Goal: Task Accomplishment & Management: Use online tool/utility

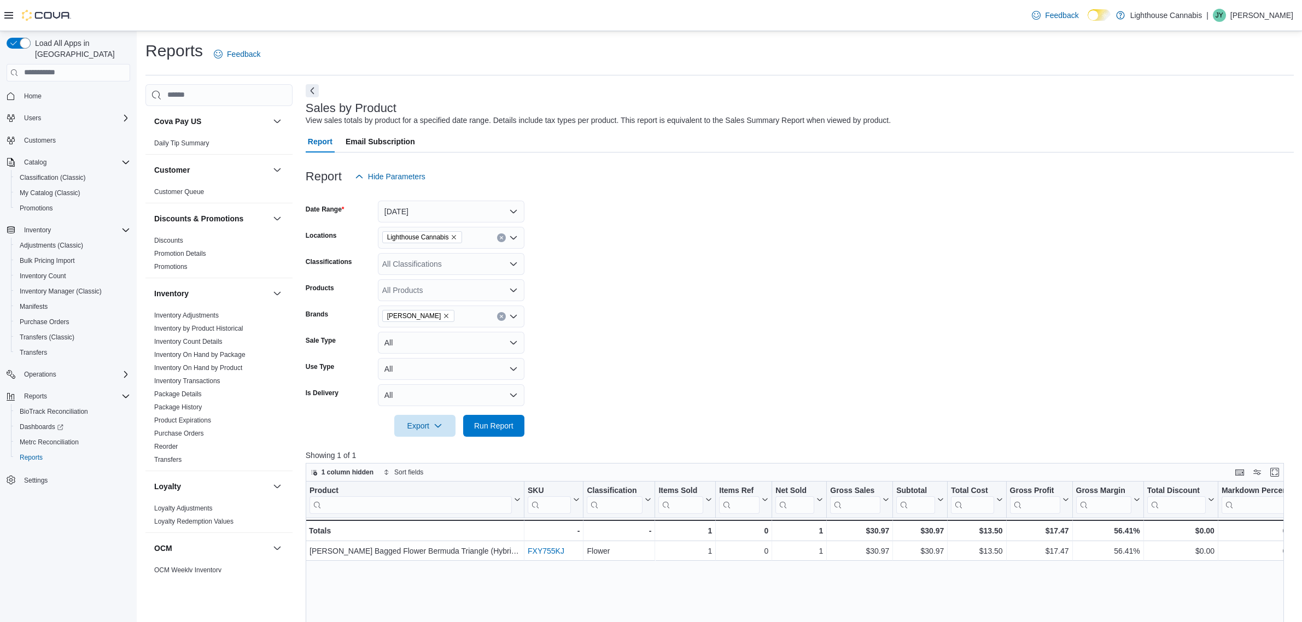
scroll to position [347, 0]
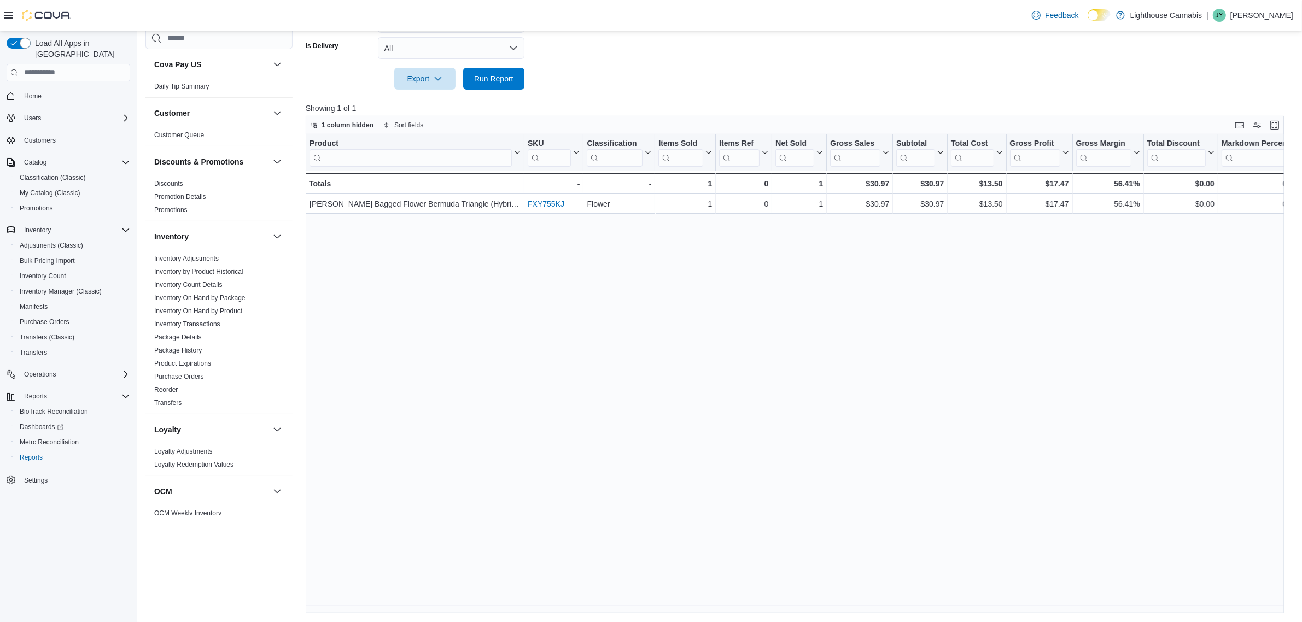
click at [594, 365] on div "Product Click to view column header actions SKU Click to view column header act…" at bounding box center [800, 375] width 988 height 480
click at [96, 287] on span "Inventory Manager (Classic)" at bounding box center [61, 291] width 82 height 9
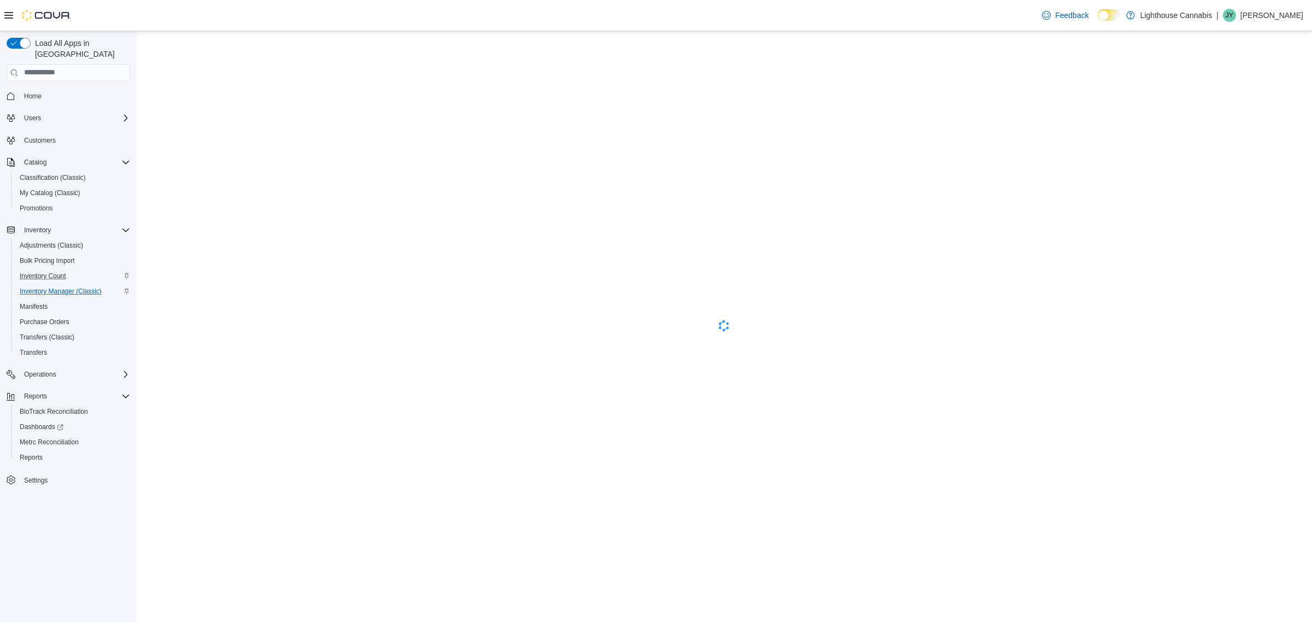
click at [97, 270] on div "Inventory Count" at bounding box center [72, 276] width 115 height 13
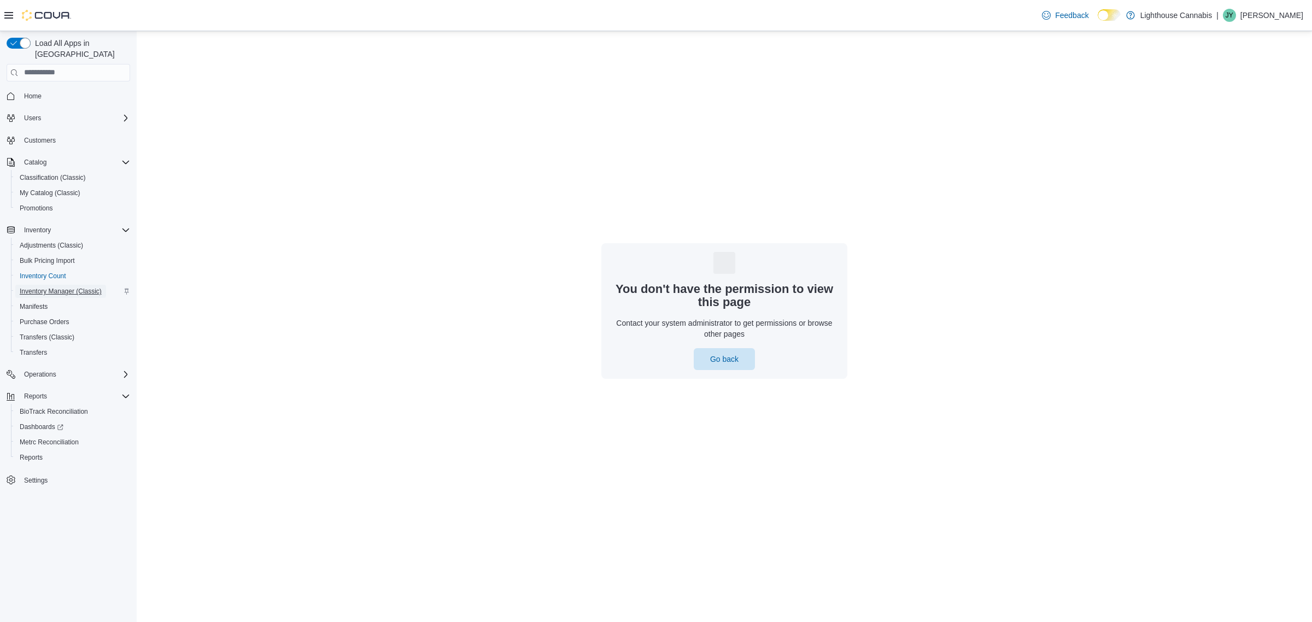
click at [99, 287] on span "Inventory Manager (Classic)" at bounding box center [61, 291] width 82 height 9
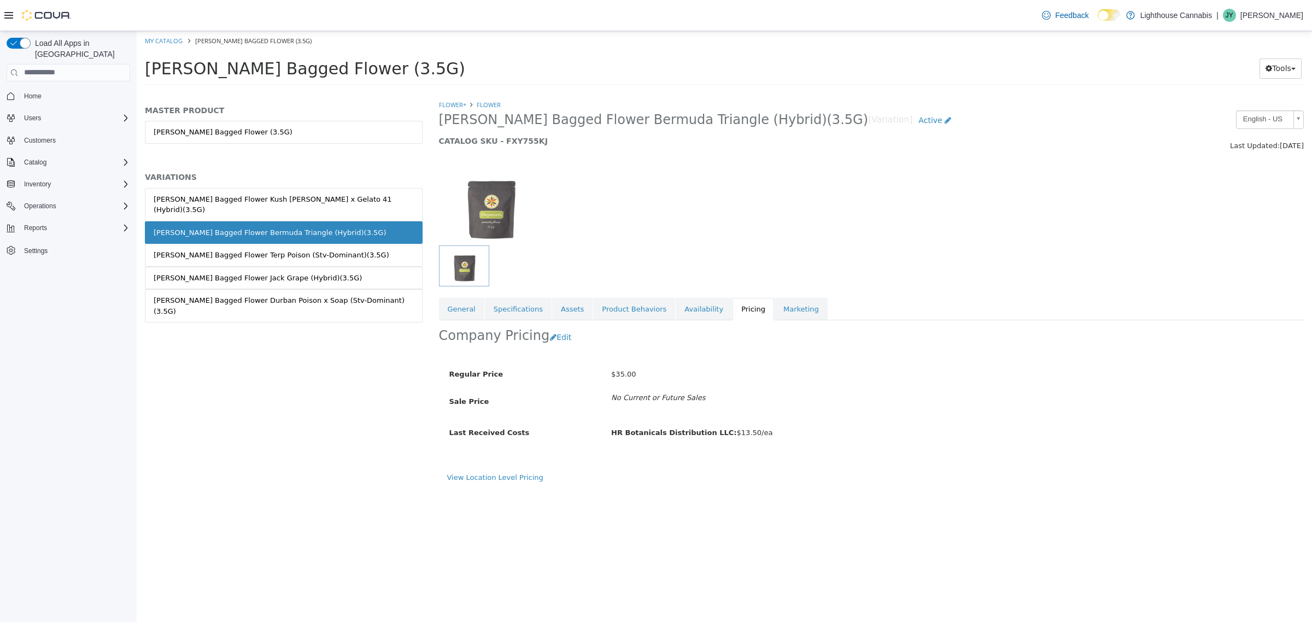
click at [240, 510] on div "MASTER PRODUCT Hepworth Bagged Flower (3.5G) VARIATIONS Hepworth Bagged Flower …" at bounding box center [284, 360] width 294 height 523
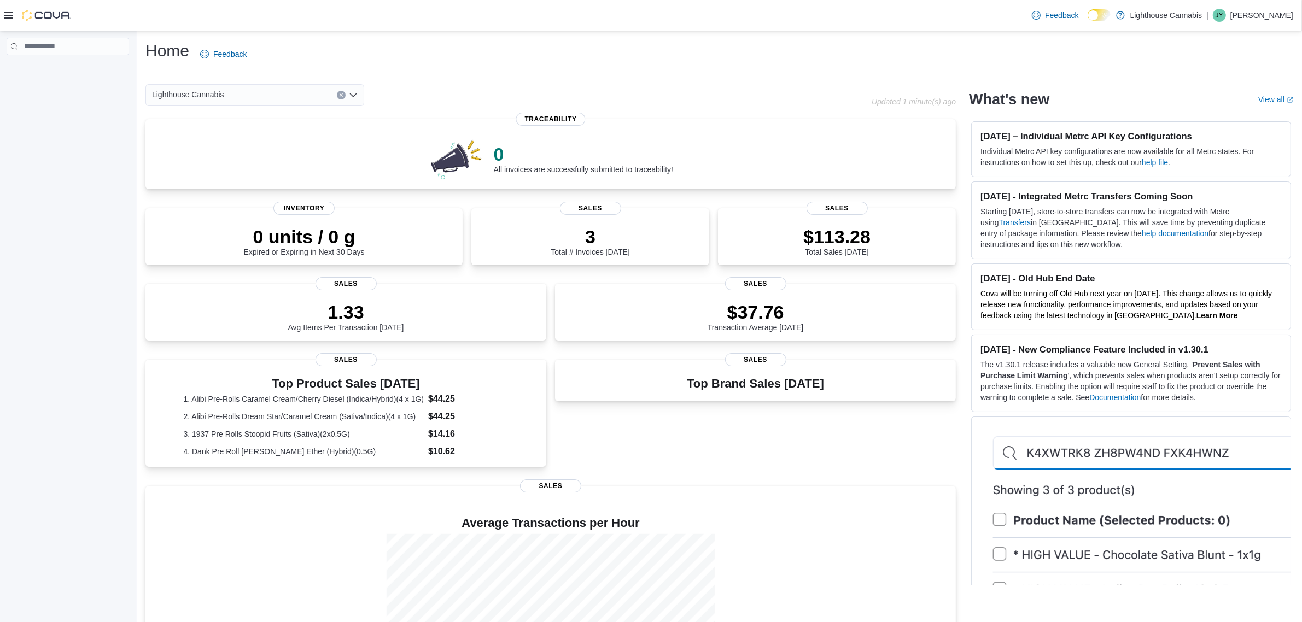
click at [15, 17] on div at bounding box center [37, 15] width 67 height 11
click at [9, 15] on icon at bounding box center [8, 15] width 9 height 7
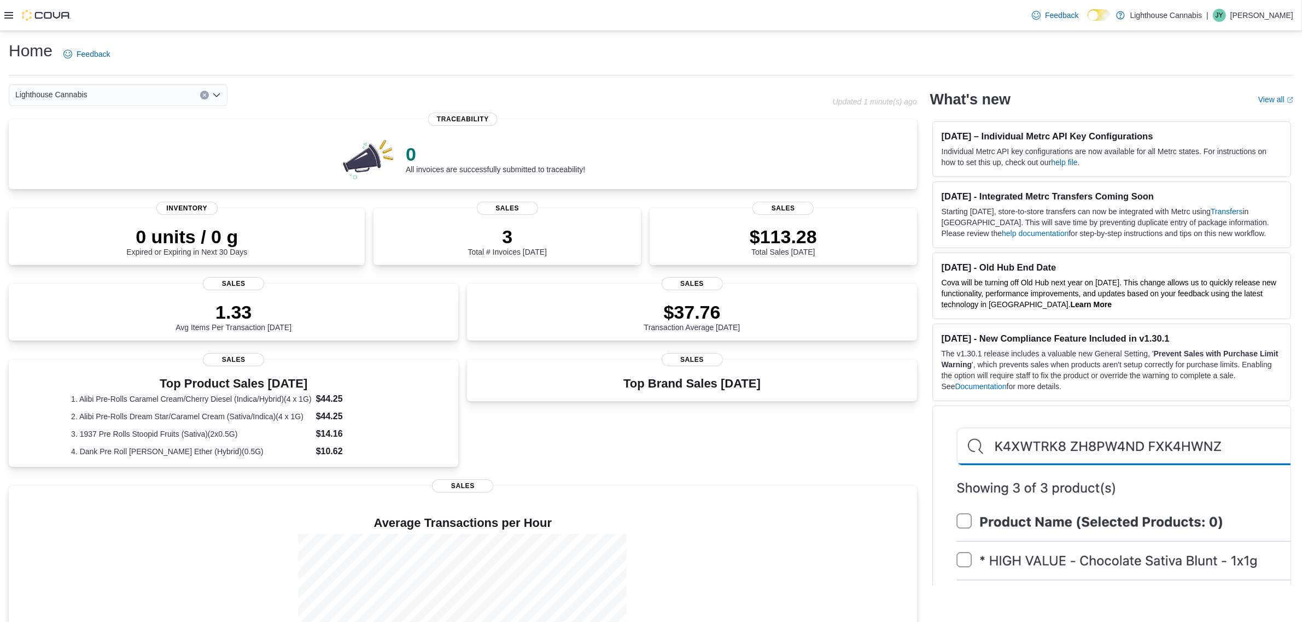
click at [4, 14] on icon at bounding box center [8, 15] width 9 height 9
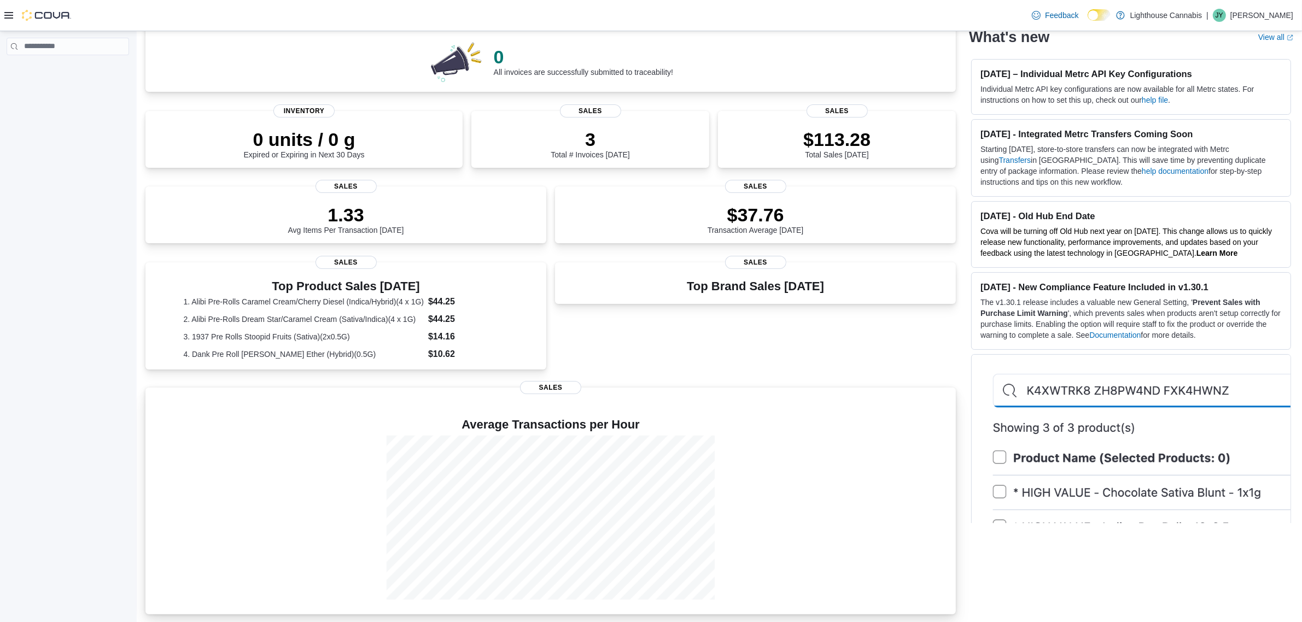
scroll to position [100, 0]
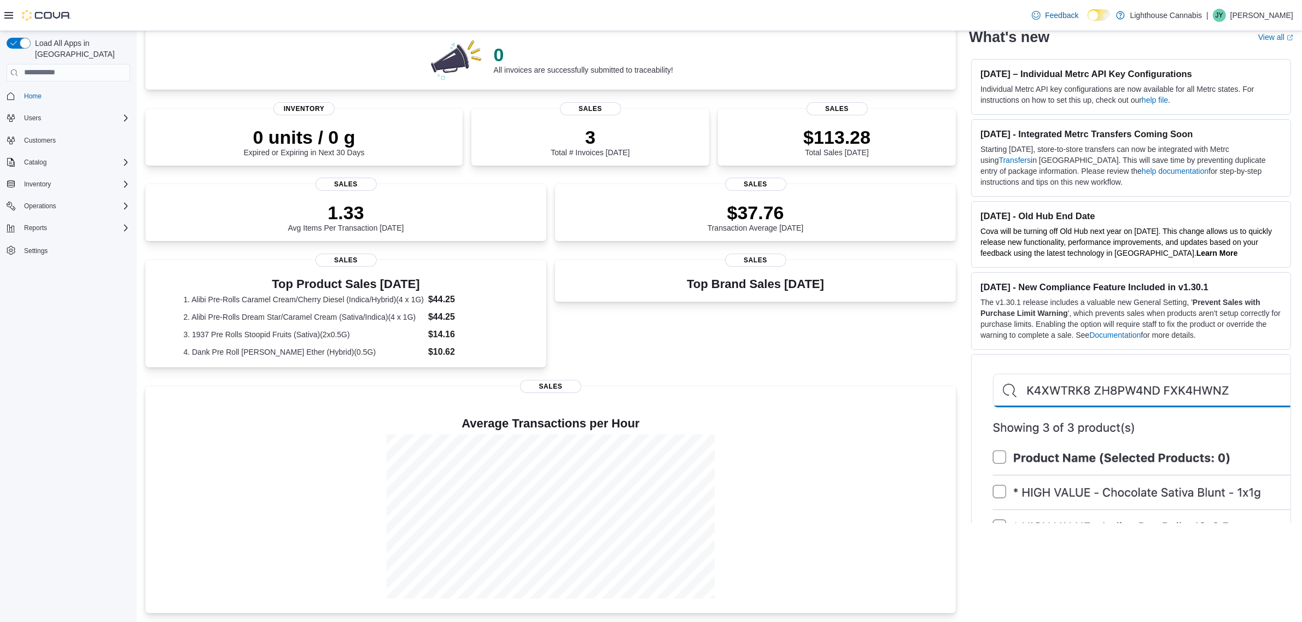
click at [135, 171] on div "Load All Apps in New Hub Home Users Customers Catalog Inventory Operations Repo…" at bounding box center [68, 329] width 137 height 597
click at [118, 178] on div "Inventory" at bounding box center [75, 184] width 110 height 13
click at [78, 195] on span "Adjustments (Classic)" at bounding box center [51, 199] width 63 height 9
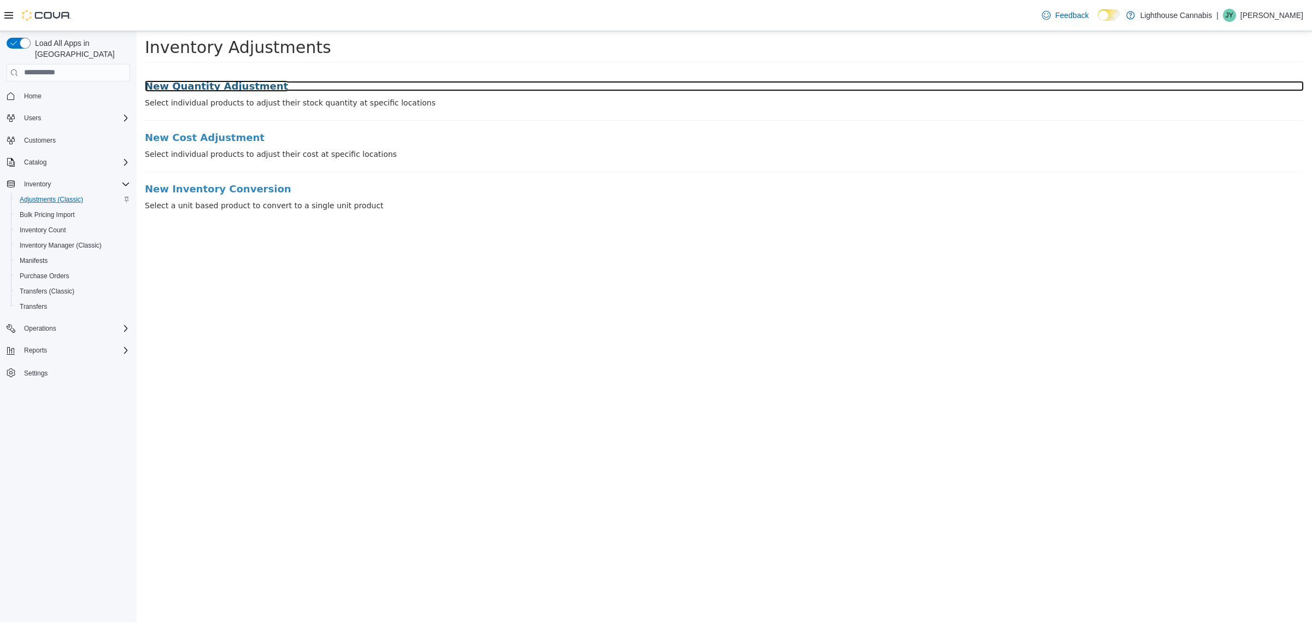
click at [233, 83] on h3 "New Quantity Adjustment" at bounding box center [724, 85] width 1159 height 11
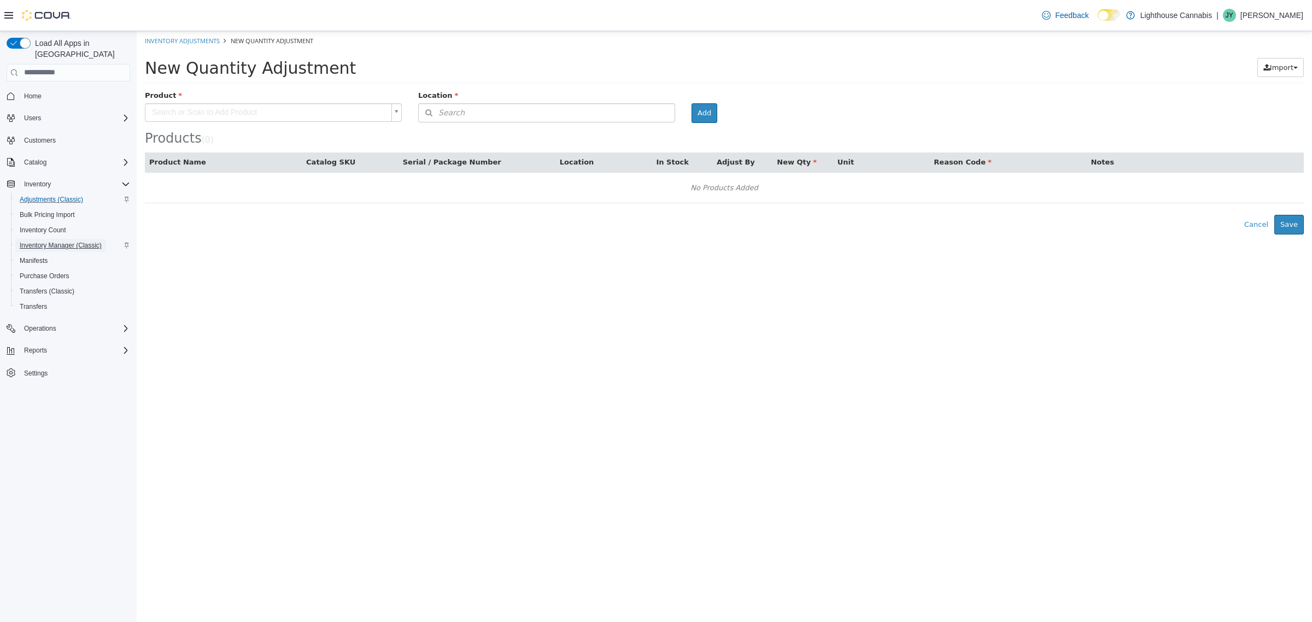
click at [59, 241] on span "Inventory Manager (Classic)" at bounding box center [61, 245] width 82 height 9
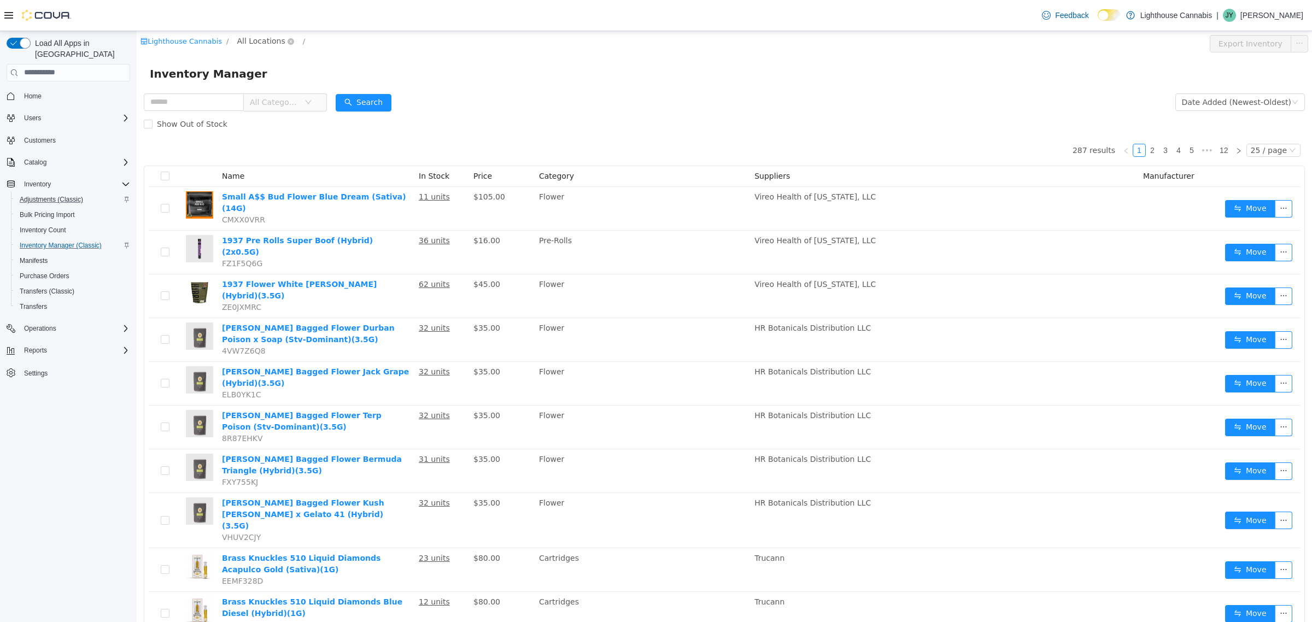
click at [275, 37] on span "All Locations" at bounding box center [261, 40] width 48 height 12
click at [277, 91] on li "All Locations 381 Broadway" at bounding box center [286, 90] width 104 height 34
click at [294, 101] on span "381 Broadway" at bounding box center [298, 99] width 76 height 9
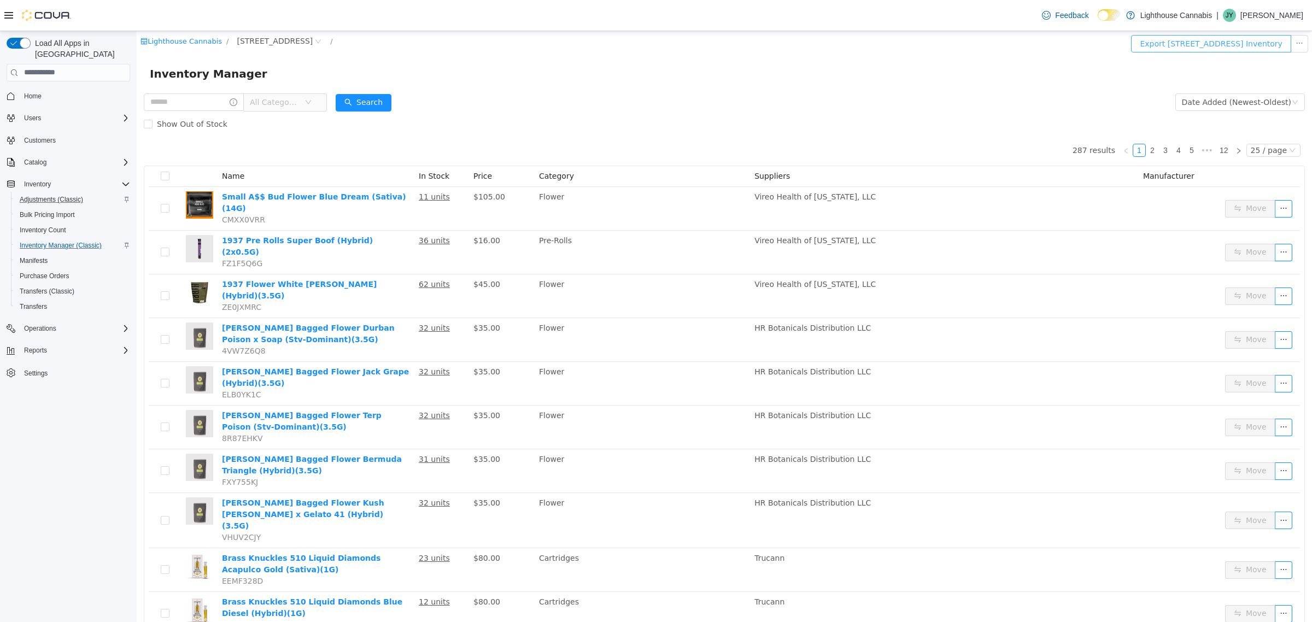
click at [1242, 50] on button "Export 381 Broadway Inventory" at bounding box center [1211, 42] width 160 height 17
click at [564, 101] on form "All Categories Date Added (Newest-Oldest) Search Show Out of Stock" at bounding box center [724, 113] width 1161 height 44
click at [44, 224] on span "Inventory Count" at bounding box center [43, 230] width 46 height 13
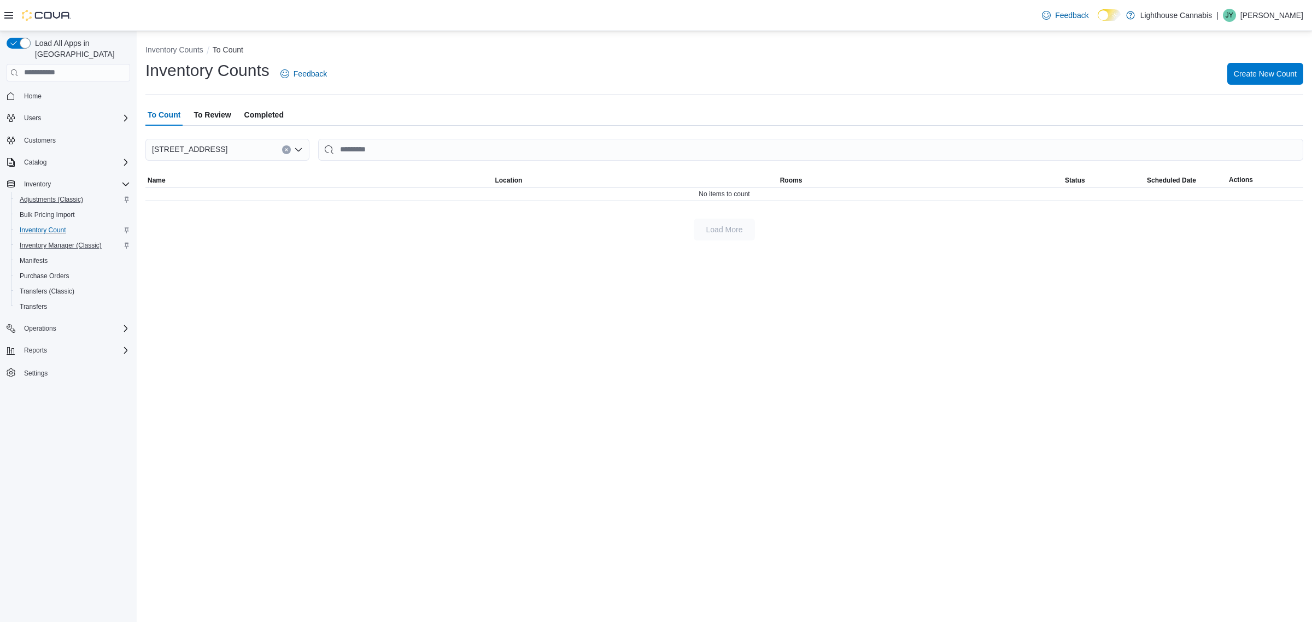
click at [301, 299] on div "Inventory Counts To Count Inventory Counts Feedback Create New Count To Count T…" at bounding box center [725, 326] width 1176 height 591
click at [711, 0] on div "Feedback Dark Mode Lighthouse Cannabis | JY Jessie Yao" at bounding box center [656, 15] width 1312 height 31
click at [500, 449] on div "Inventory Counts To Count Inventory Counts Feedback Create New Count To Count T…" at bounding box center [725, 326] width 1176 height 591
click at [1242, 198] on button "button" at bounding box center [1240, 197] width 22 height 16
click at [525, 321] on div "Inventory Counts To Count Inventory Counts Feedback Create New Count To Count T…" at bounding box center [725, 326] width 1176 height 591
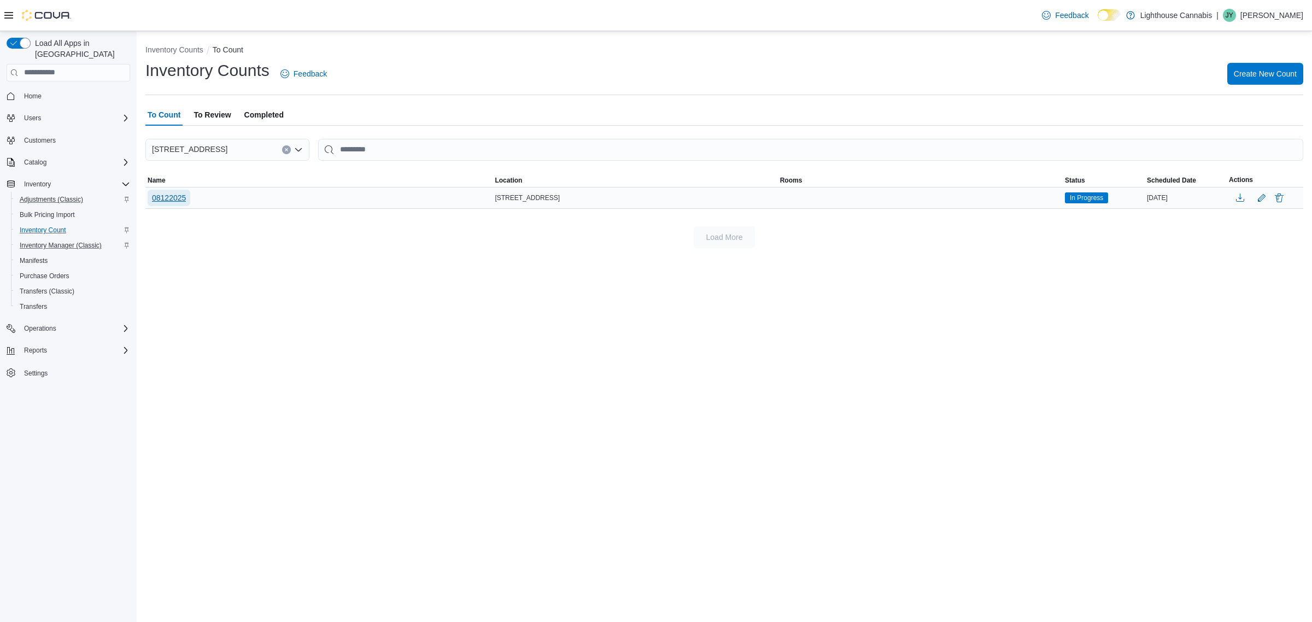
click at [162, 197] on span "08122025" at bounding box center [169, 197] width 34 height 11
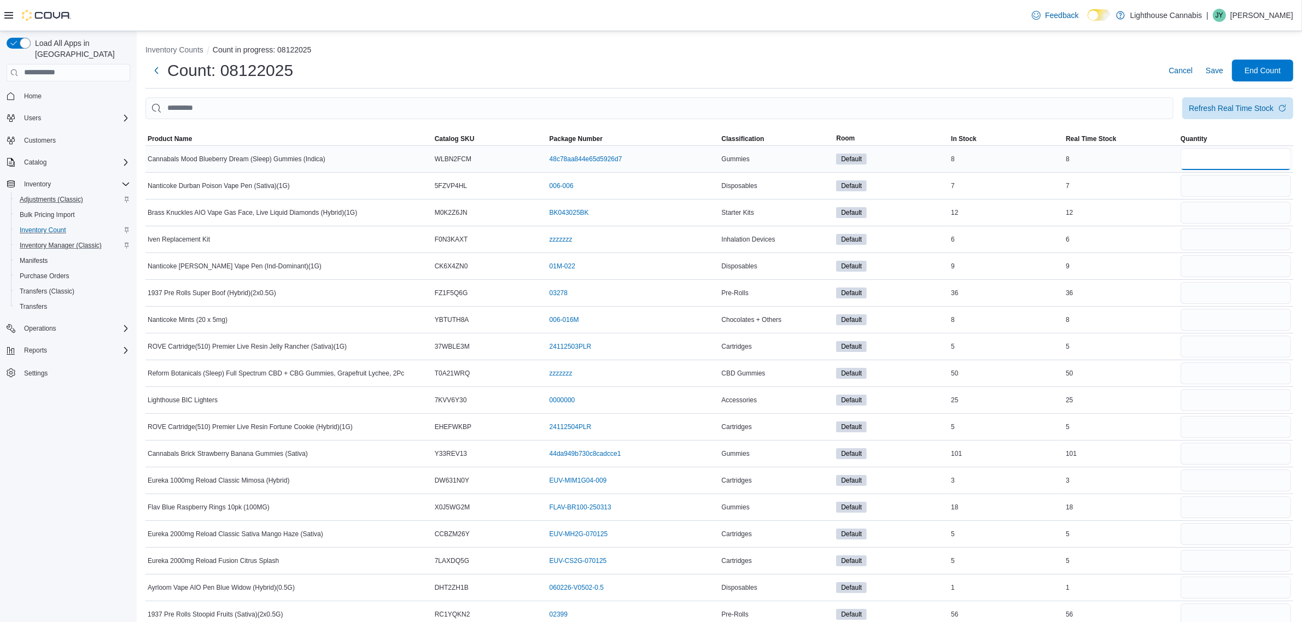
click at [1220, 154] on input "number" at bounding box center [1236, 159] width 110 height 22
